Goal: Obtain resource: Download file/media

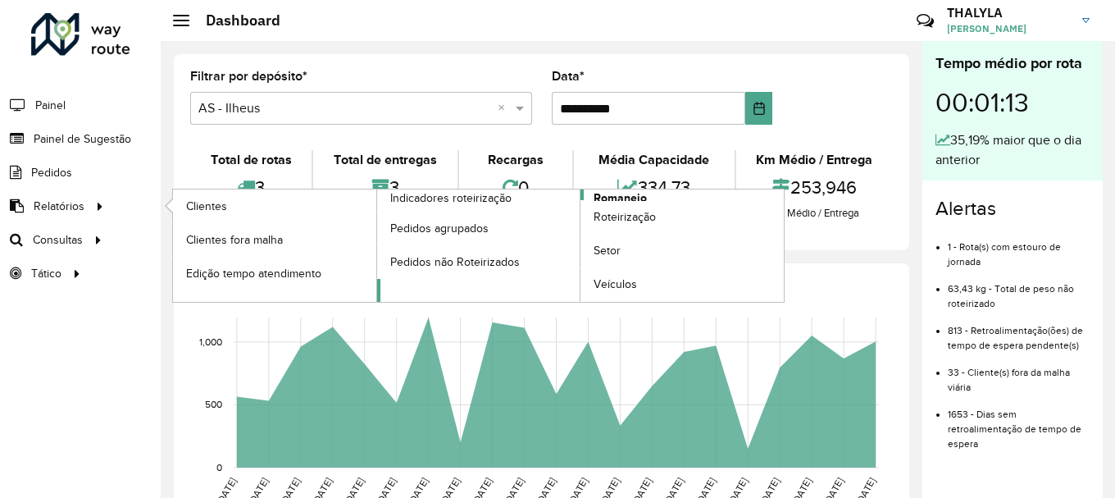
click at [634, 197] on span "Romaneio" at bounding box center [620, 197] width 53 height 17
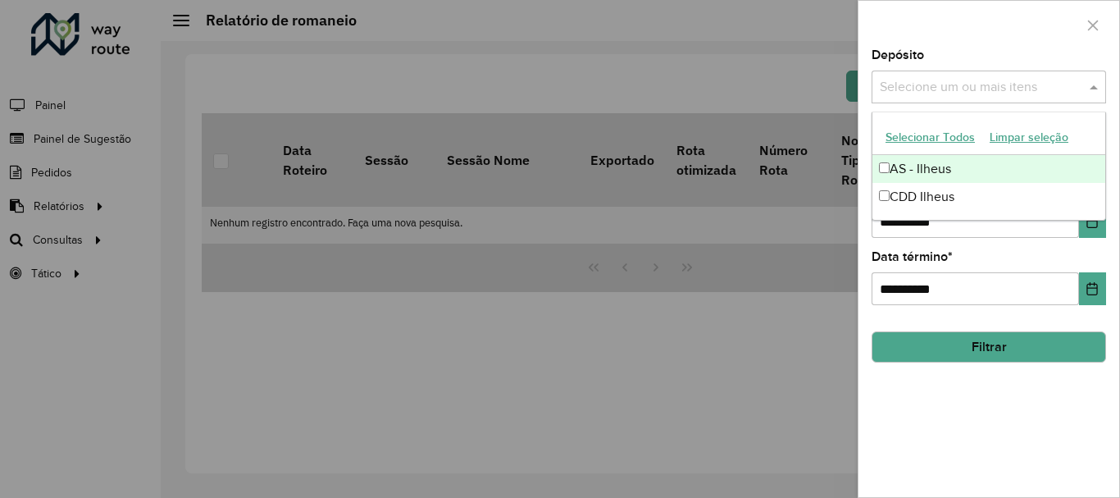
click at [1009, 96] on input "text" at bounding box center [981, 88] width 210 height 20
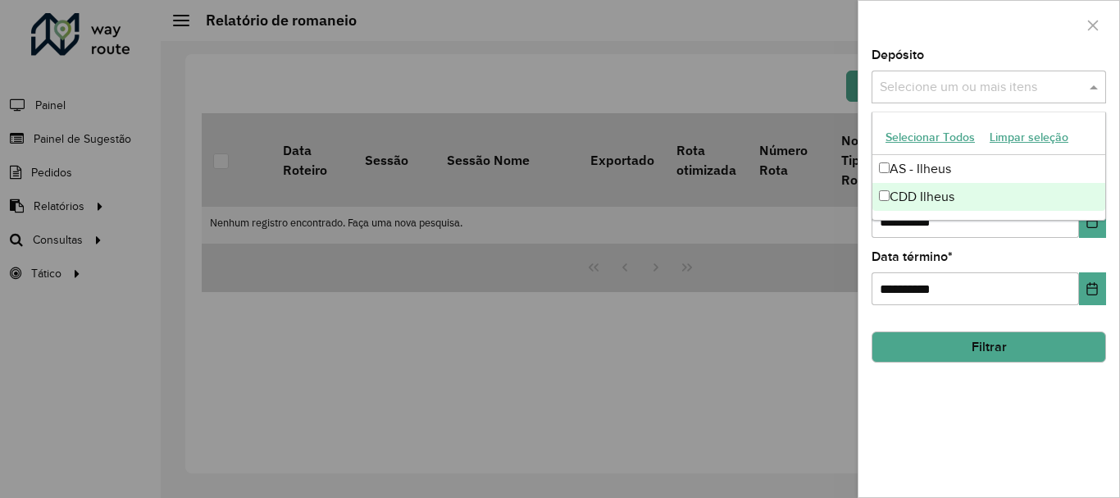
click at [958, 200] on div "CDD Ilheus" at bounding box center [988, 197] width 233 height 28
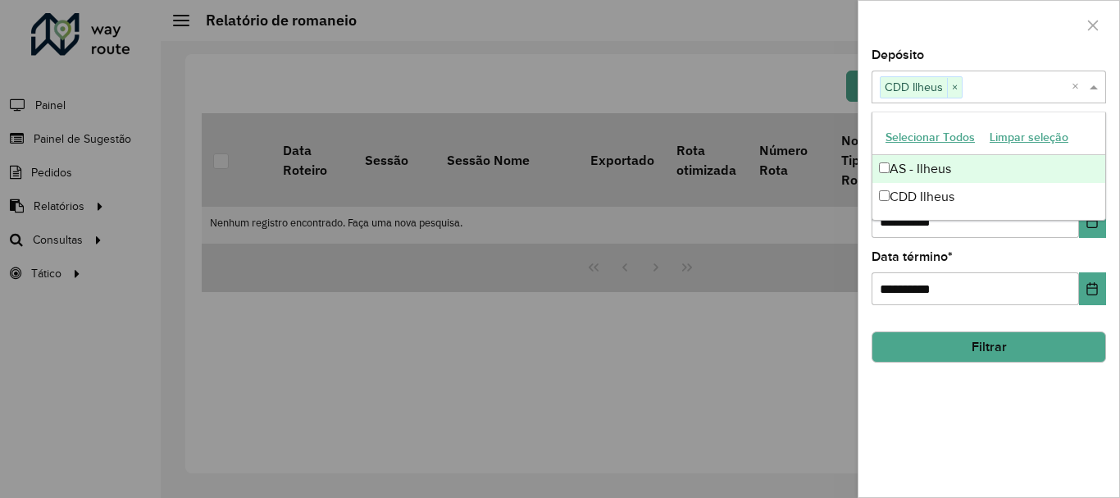
click at [1001, 39] on div at bounding box center [988, 25] width 261 height 48
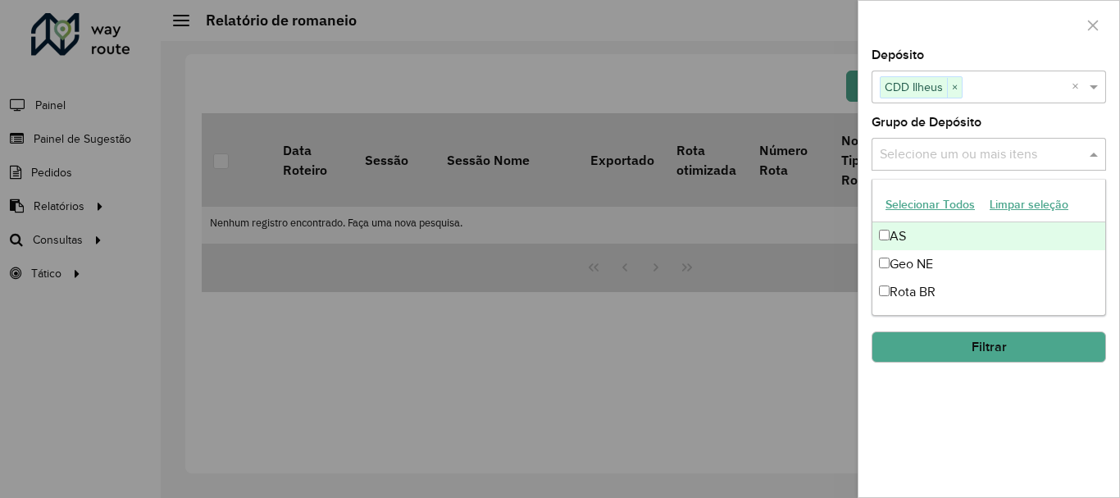
click at [1036, 161] on input "text" at bounding box center [981, 155] width 210 height 20
click at [942, 204] on button "Selecionar Todos" at bounding box center [930, 204] width 104 height 25
click at [1007, 12] on div at bounding box center [988, 25] width 261 height 48
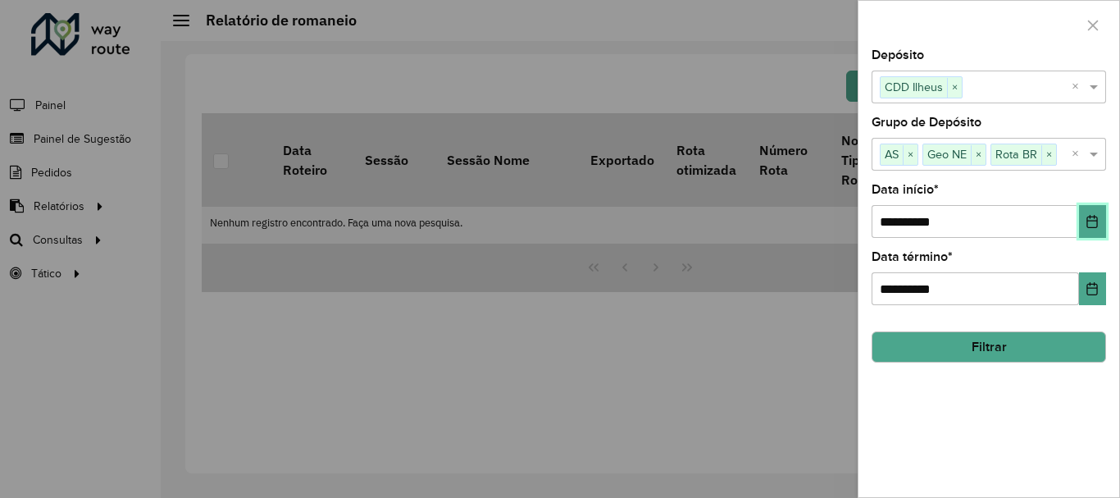
click at [1084, 227] on button "Choose Date" at bounding box center [1092, 221] width 27 height 33
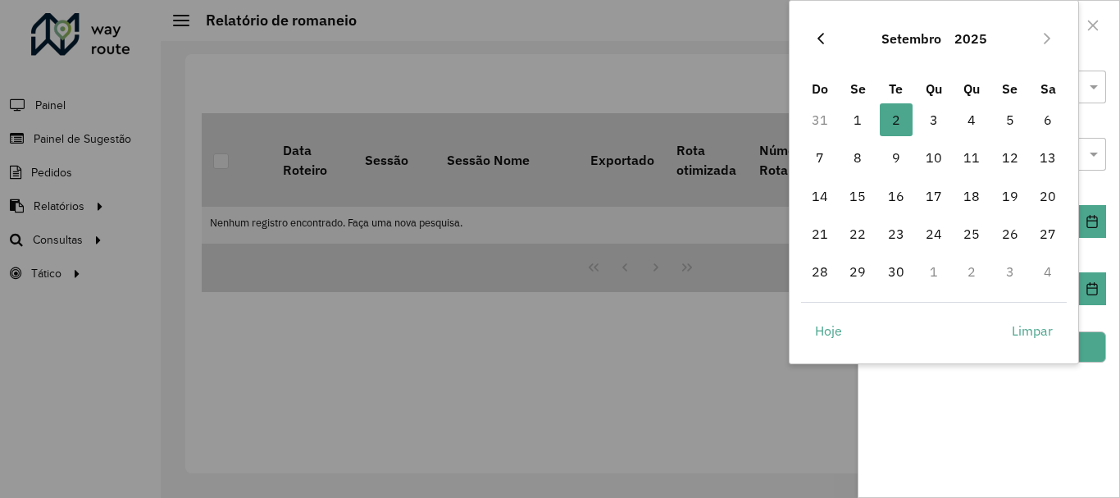
click at [817, 35] on icon "Previous Month" at bounding box center [820, 38] width 13 height 13
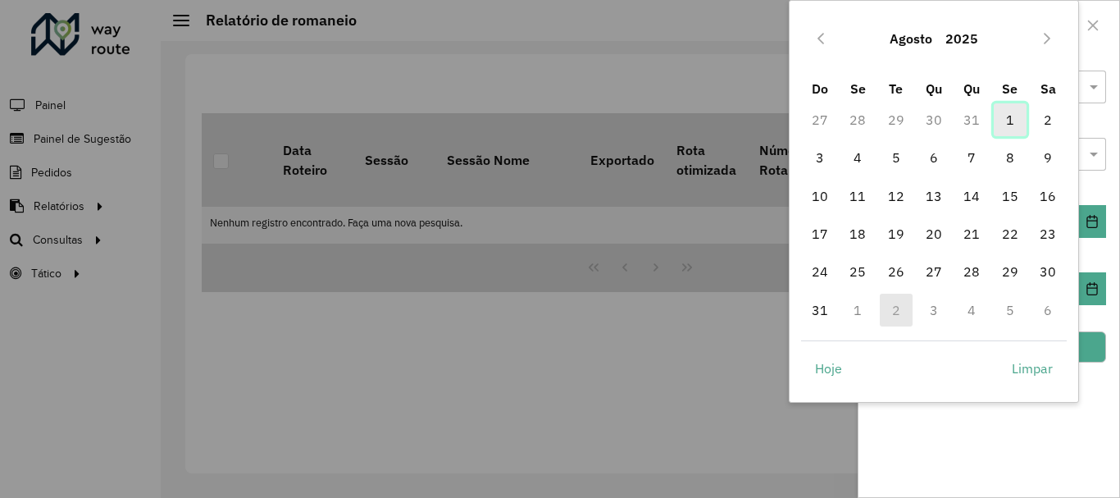
click at [1009, 119] on span "1" at bounding box center [1010, 119] width 33 height 33
type input "**********"
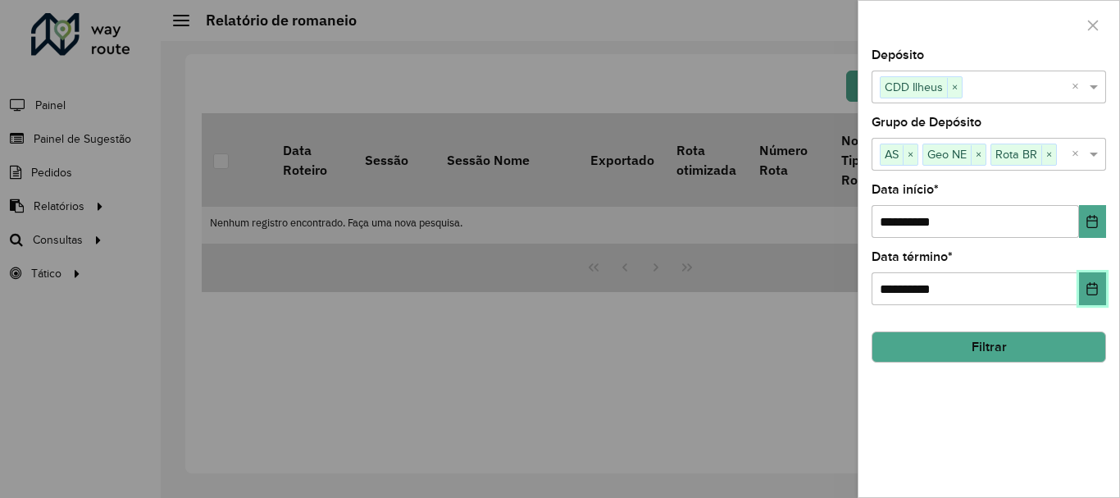
click at [1093, 289] on icon "Choose Date" at bounding box center [1091, 288] width 13 height 13
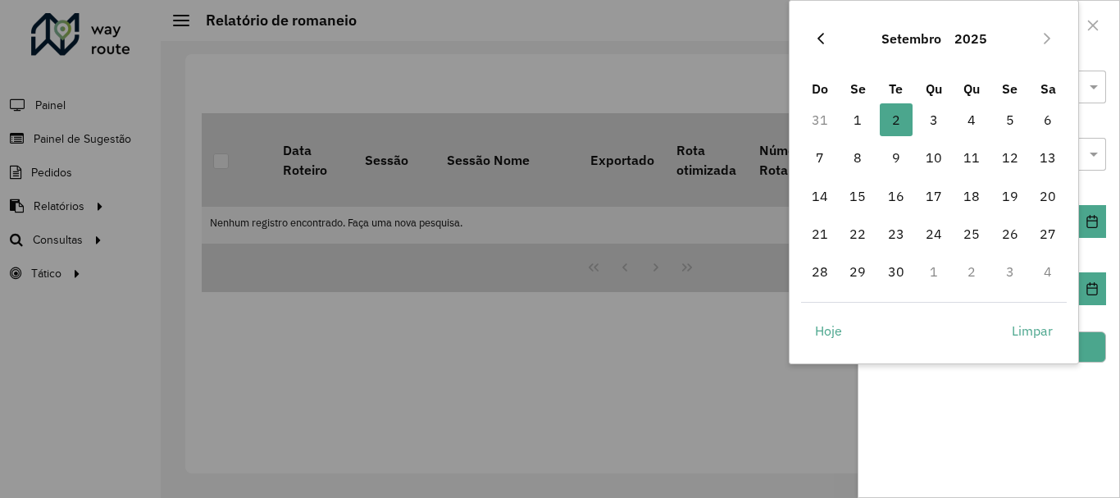
click at [823, 40] on icon "Previous Month" at bounding box center [820, 38] width 13 height 13
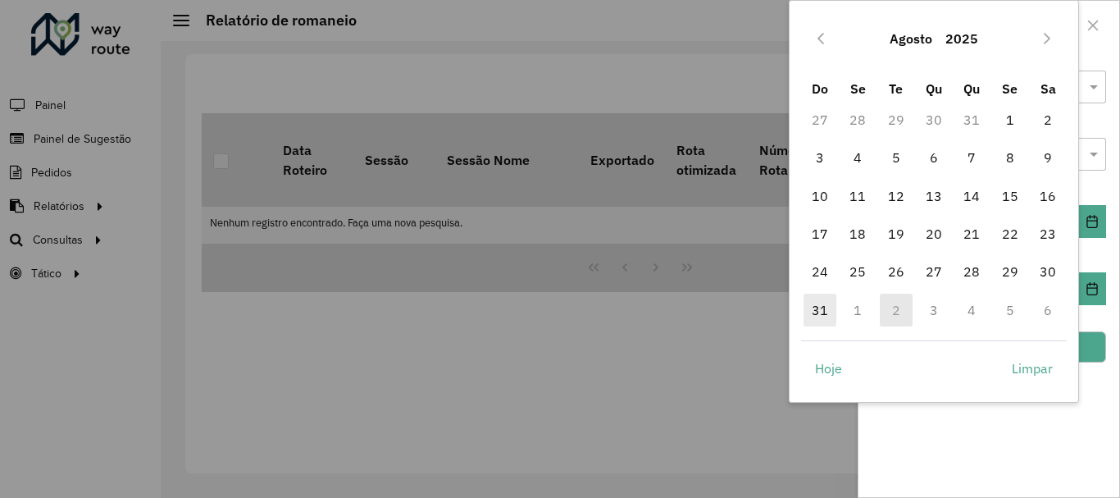
click at [812, 304] on span "31" at bounding box center [819, 309] width 33 height 33
type input "**********"
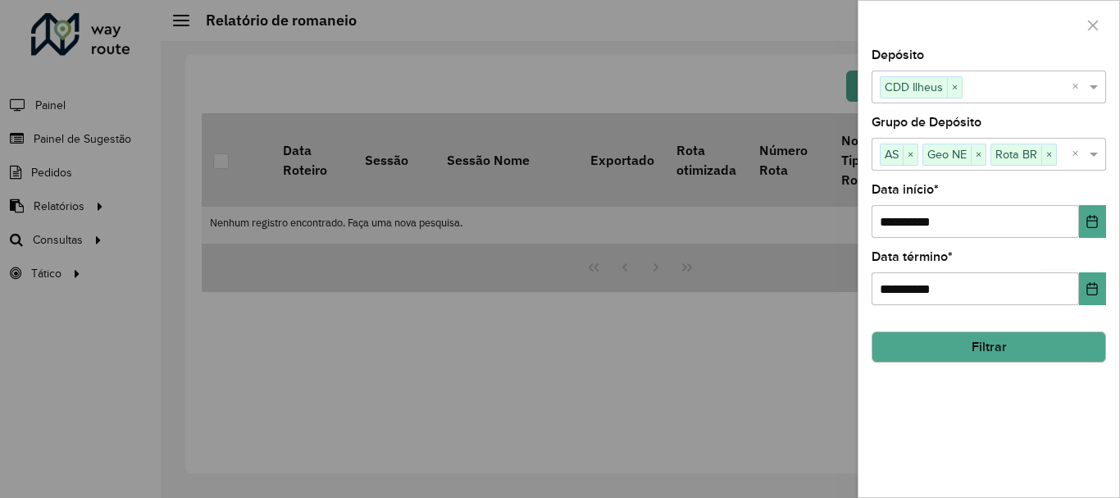
click at [1009, 356] on button "Filtrar" at bounding box center [988, 346] width 234 height 31
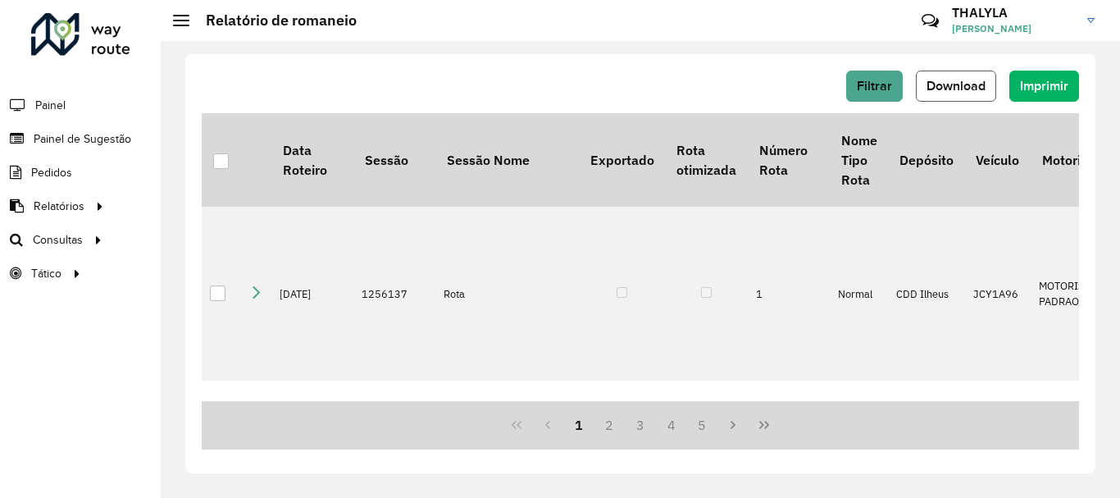
click at [978, 83] on span "Download" at bounding box center [955, 86] width 59 height 14
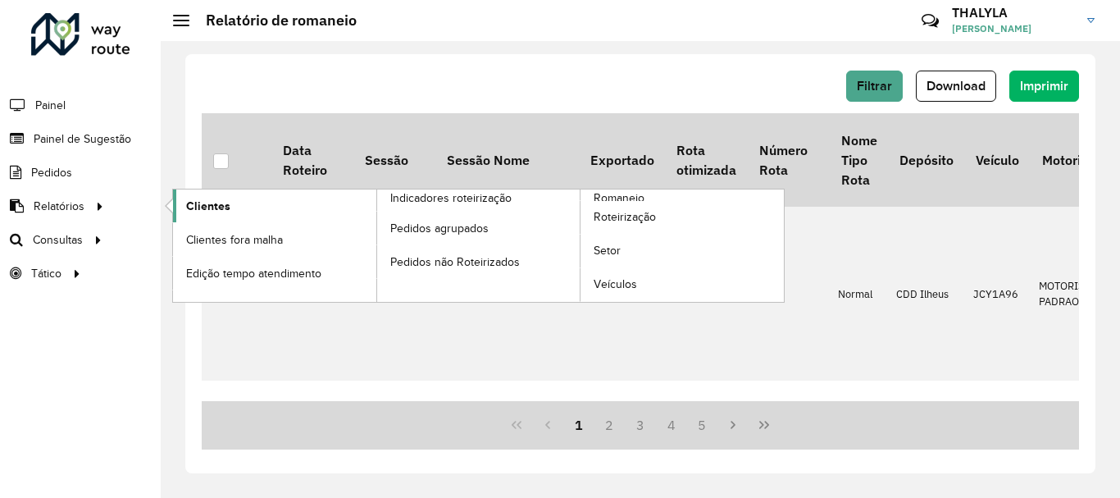
click at [217, 202] on span "Clientes" at bounding box center [208, 206] width 44 height 17
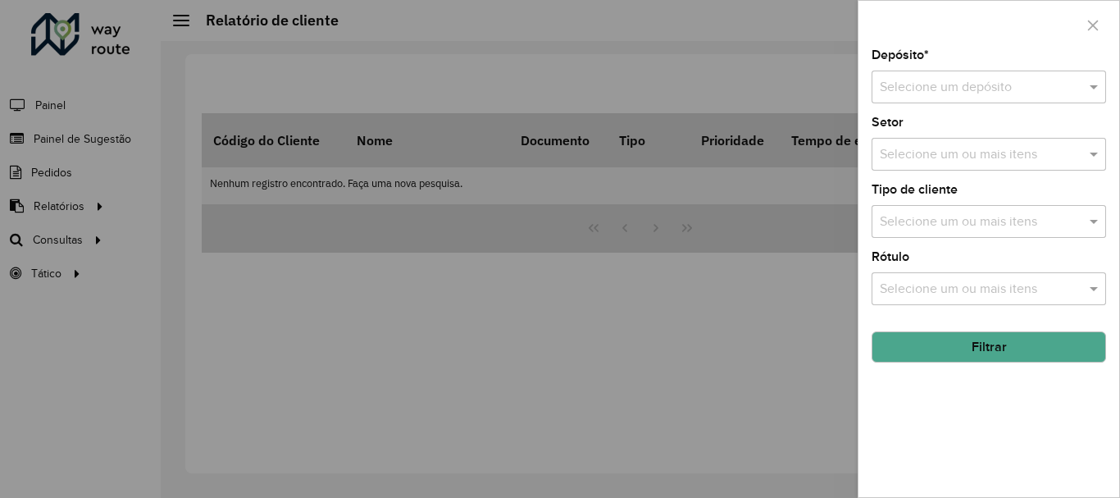
click at [976, 83] on input "text" at bounding box center [972, 88] width 185 height 20
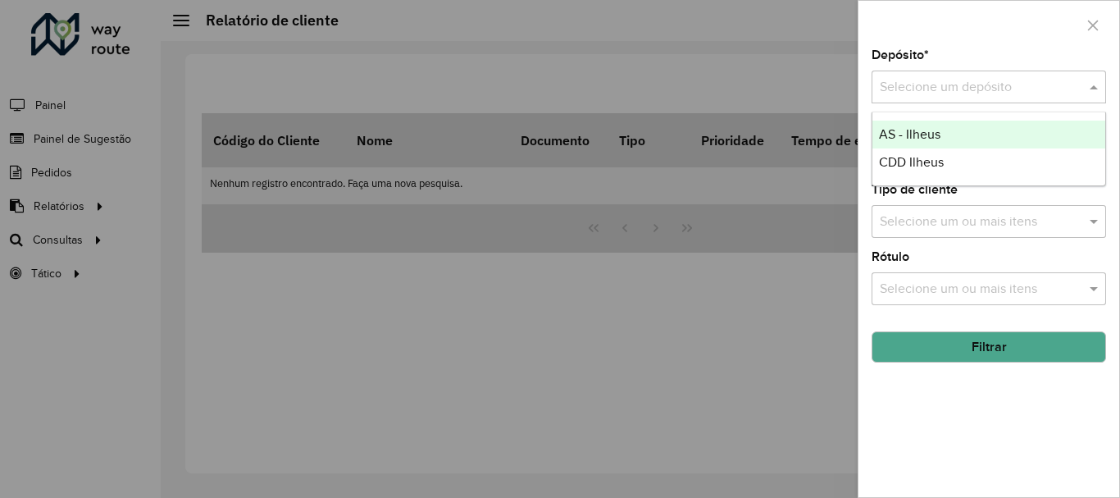
click at [1035, 52] on div "Depósito * Selecione um depósito" at bounding box center [988, 76] width 234 height 54
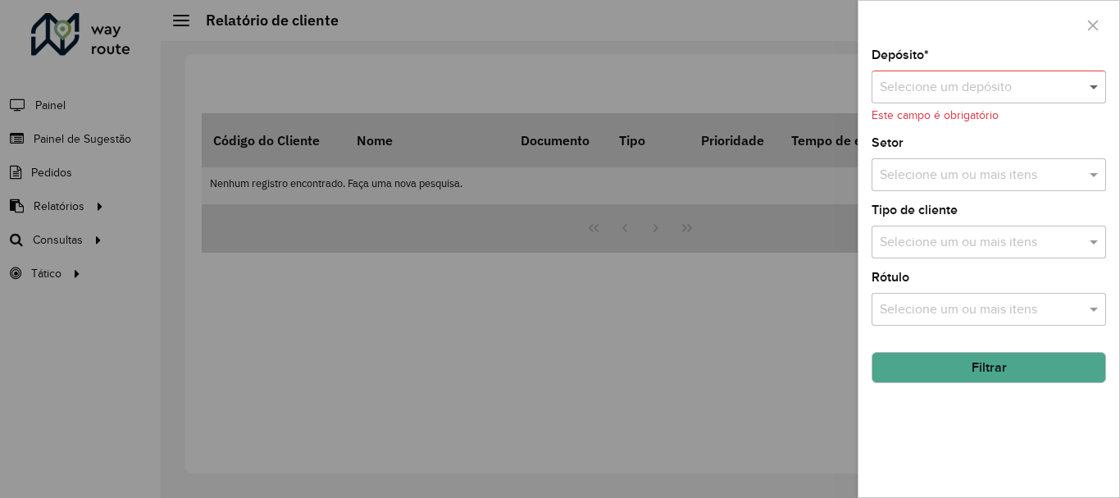
click at [1087, 85] on span at bounding box center [1095, 87] width 20 height 20
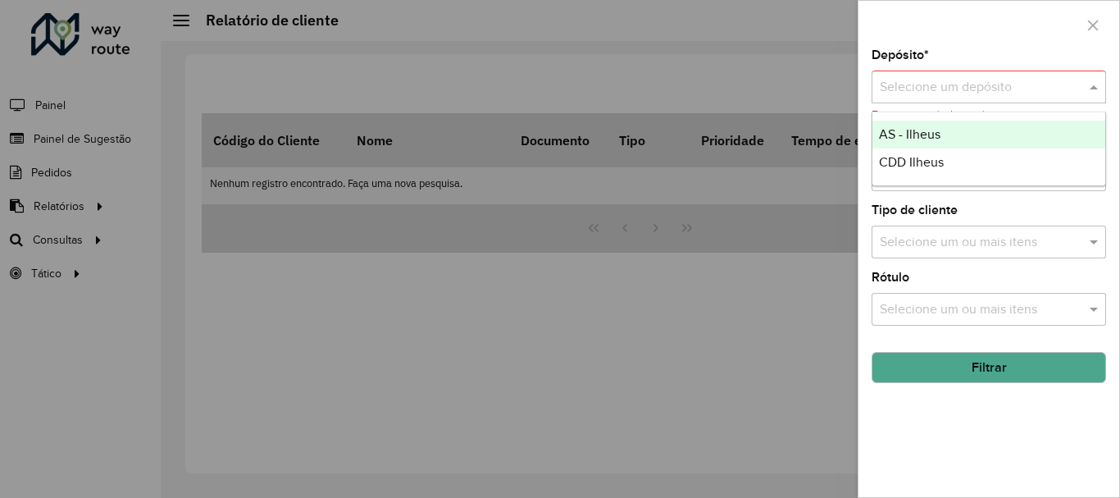
click at [1047, 51] on div "Depósito * Selecione um depósito Este campo é obrigatório" at bounding box center [988, 86] width 234 height 75
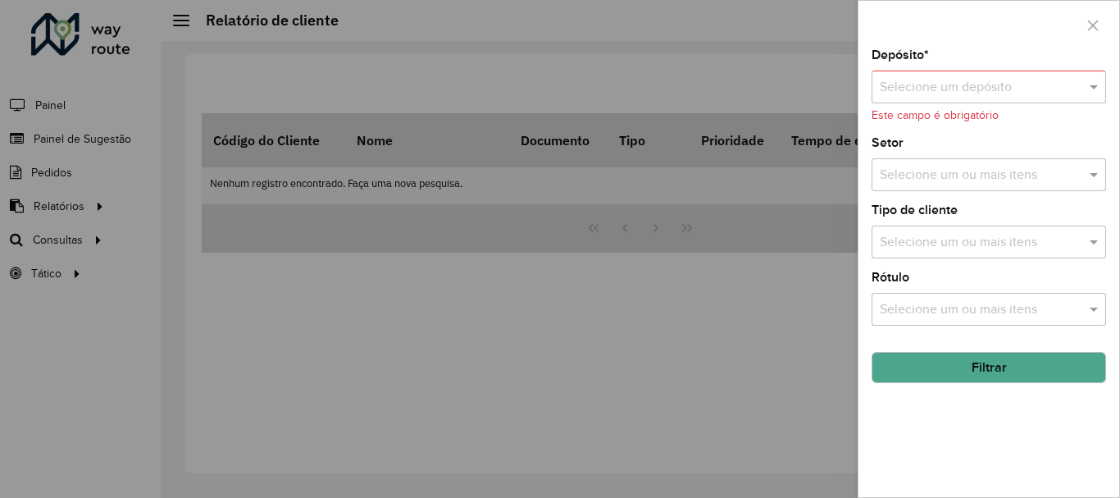
click at [1051, 425] on div "Depósito * Selecione um depósito Este campo é obrigatório Setor Selecione um ou…" at bounding box center [988, 273] width 261 height 448
click at [1089, 176] on span at bounding box center [1095, 175] width 20 height 20
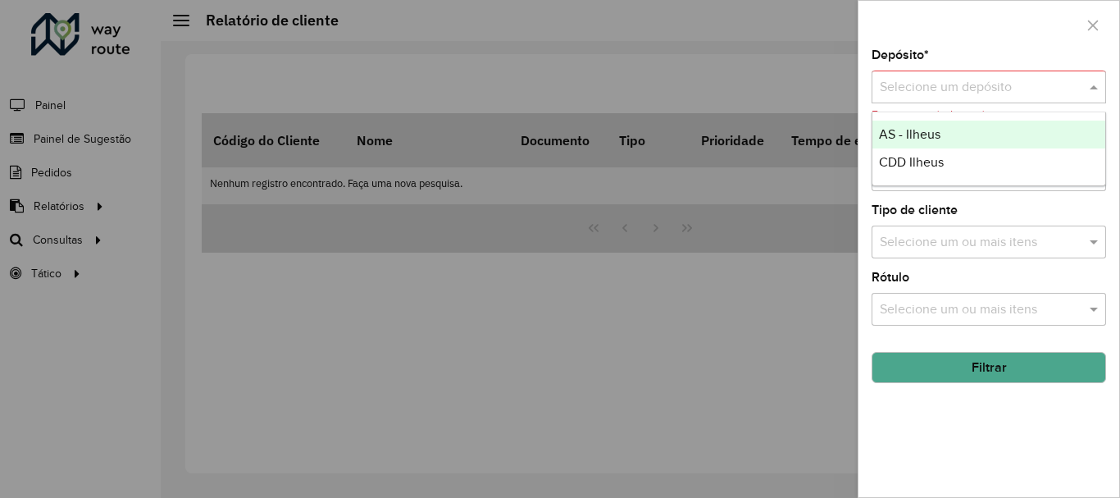
click at [1094, 75] on div "Selecione um depósito" at bounding box center [988, 86] width 234 height 33
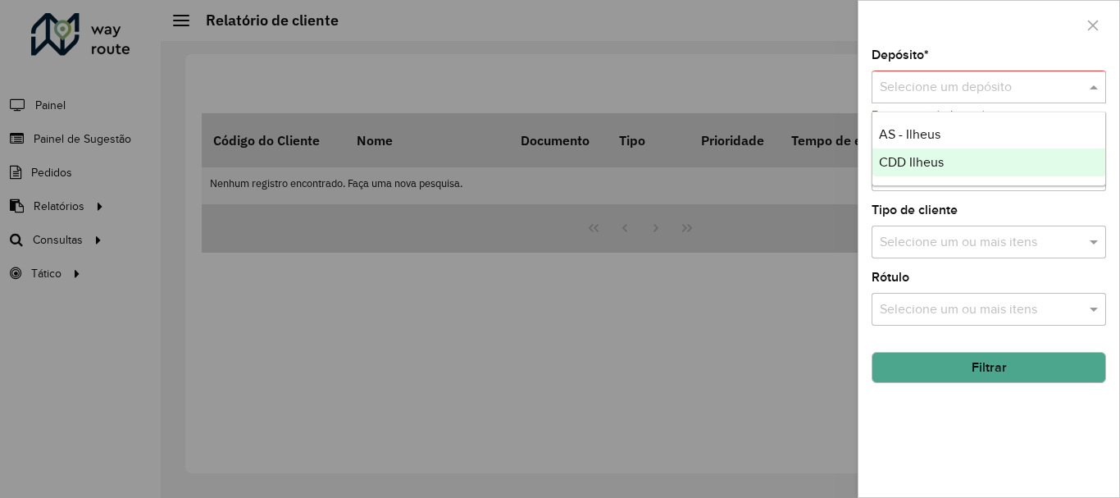
click at [976, 161] on div "CDD Ilheus" at bounding box center [988, 162] width 233 height 28
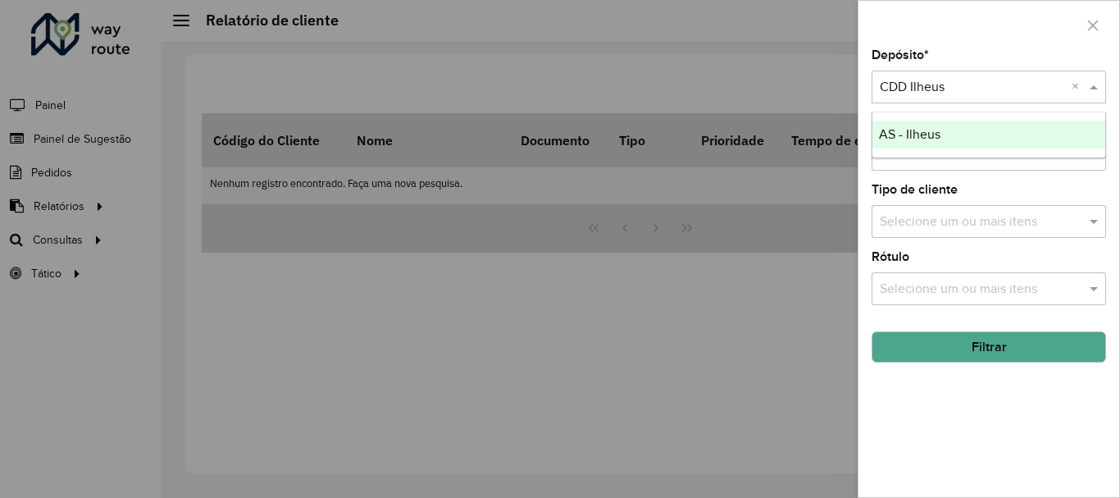
click at [1087, 85] on span at bounding box center [1095, 87] width 20 height 20
click at [967, 117] on ng-dropdown-panel "AS - Ilheus" at bounding box center [988, 134] width 234 height 47
click at [962, 137] on div "AS - Ilheus" at bounding box center [988, 135] width 233 height 28
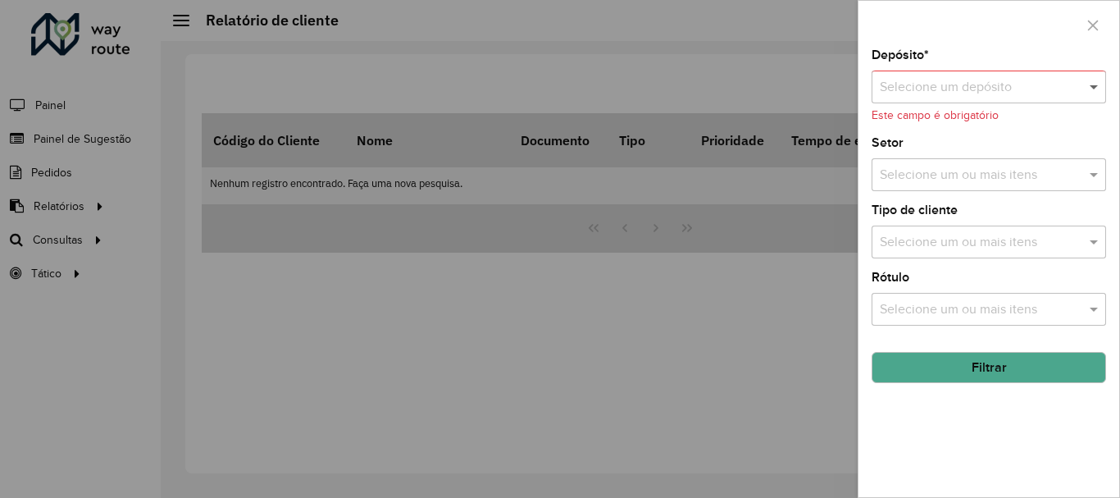
click at [1089, 85] on span at bounding box center [1095, 87] width 20 height 20
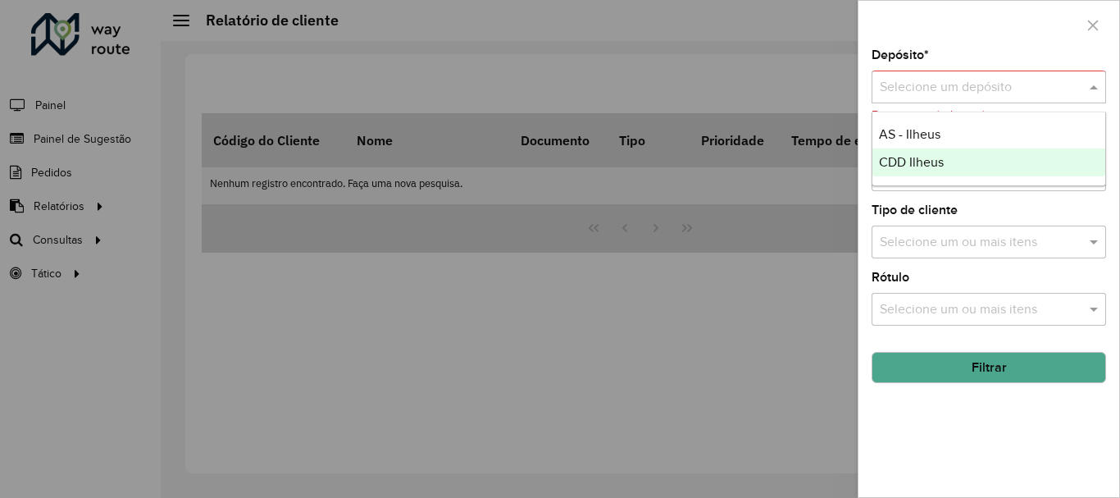
click at [938, 166] on span "CDD Ilheus" at bounding box center [911, 162] width 65 height 14
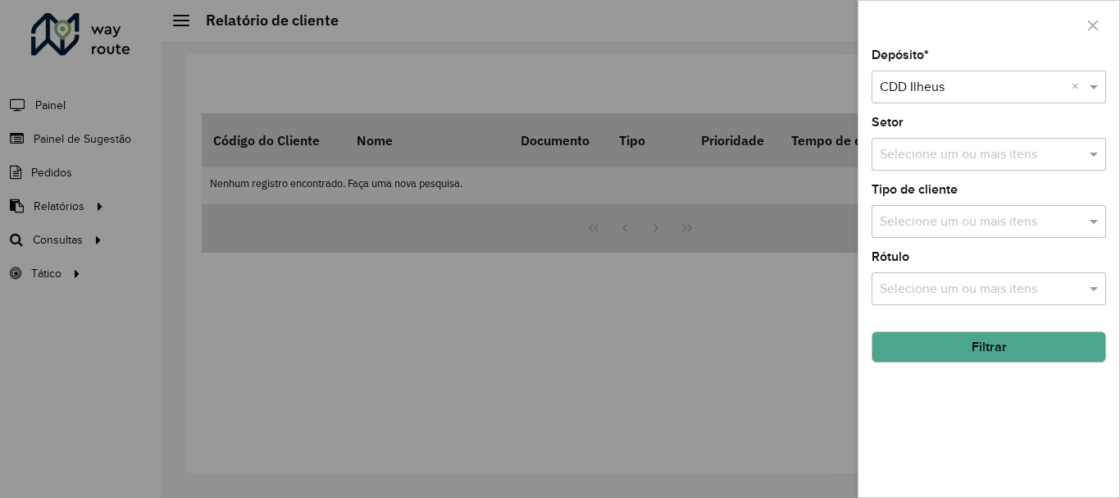
click at [1002, 348] on button "Filtrar" at bounding box center [988, 346] width 234 height 31
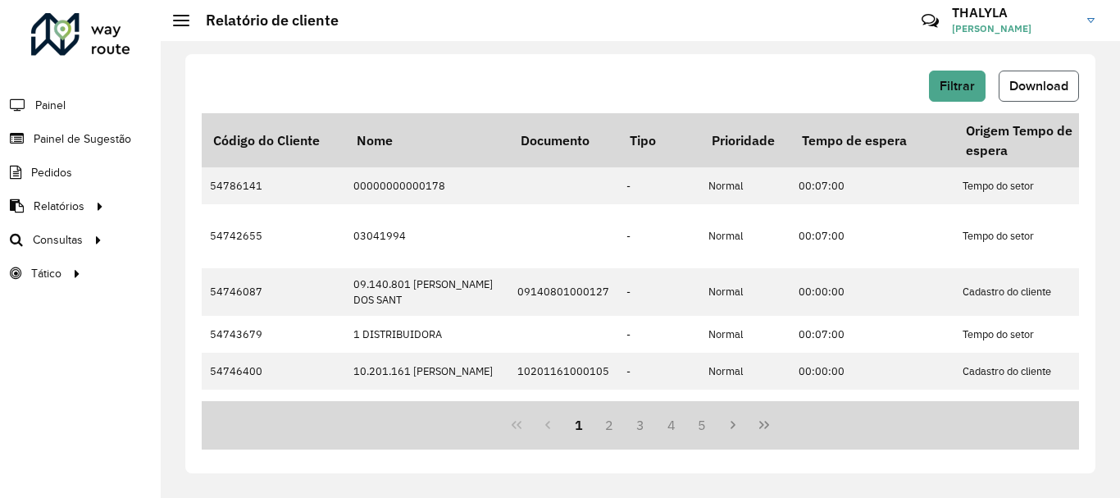
click at [1044, 84] on span "Download" at bounding box center [1038, 86] width 59 height 14
